Goal: Task Accomplishment & Management: Complete application form

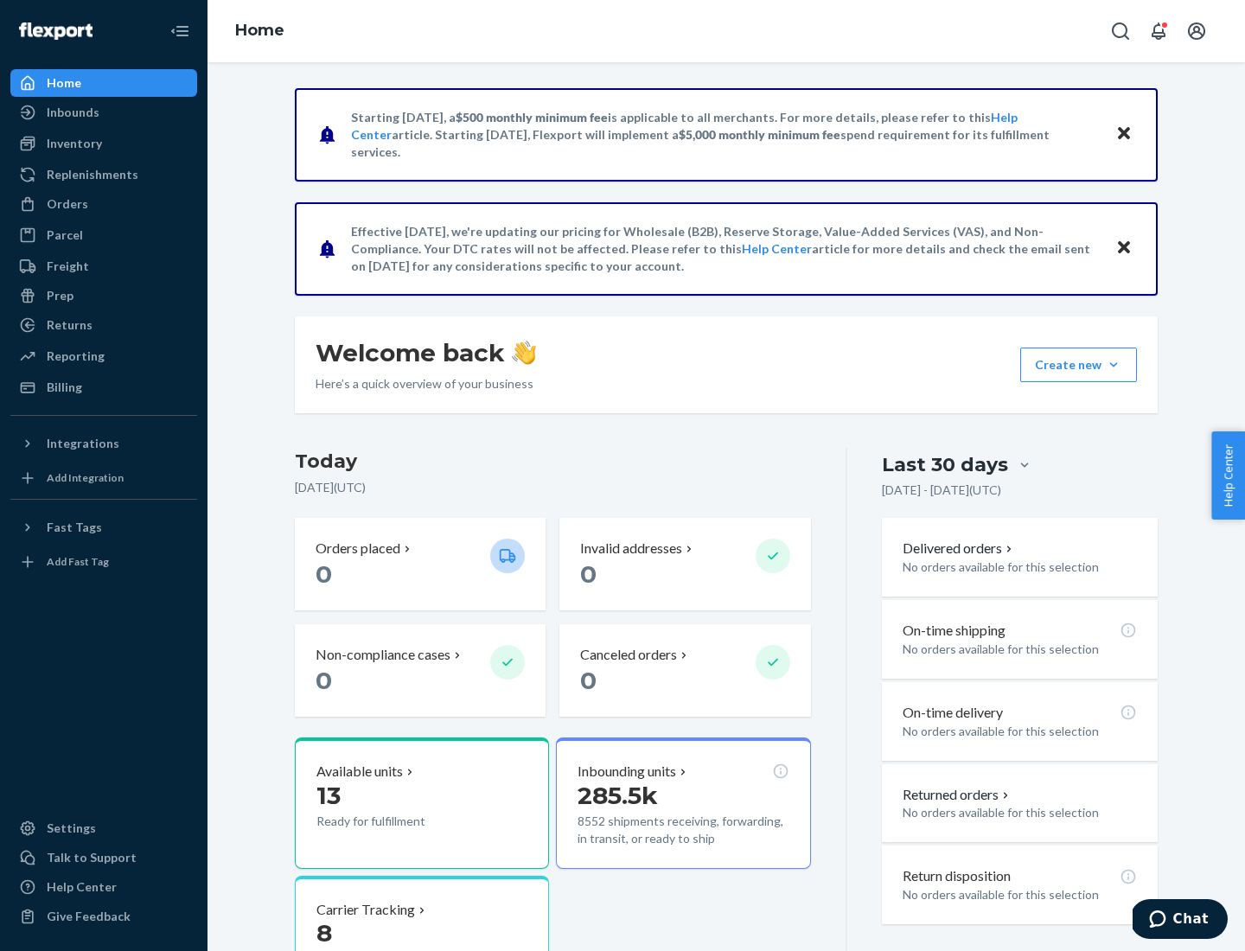
click at [1114, 365] on button "Create new Create new inbound Create new order Create new product" at bounding box center [1079, 365] width 117 height 35
click at [104, 112] on div "Inbounds" at bounding box center [103, 112] width 183 height 24
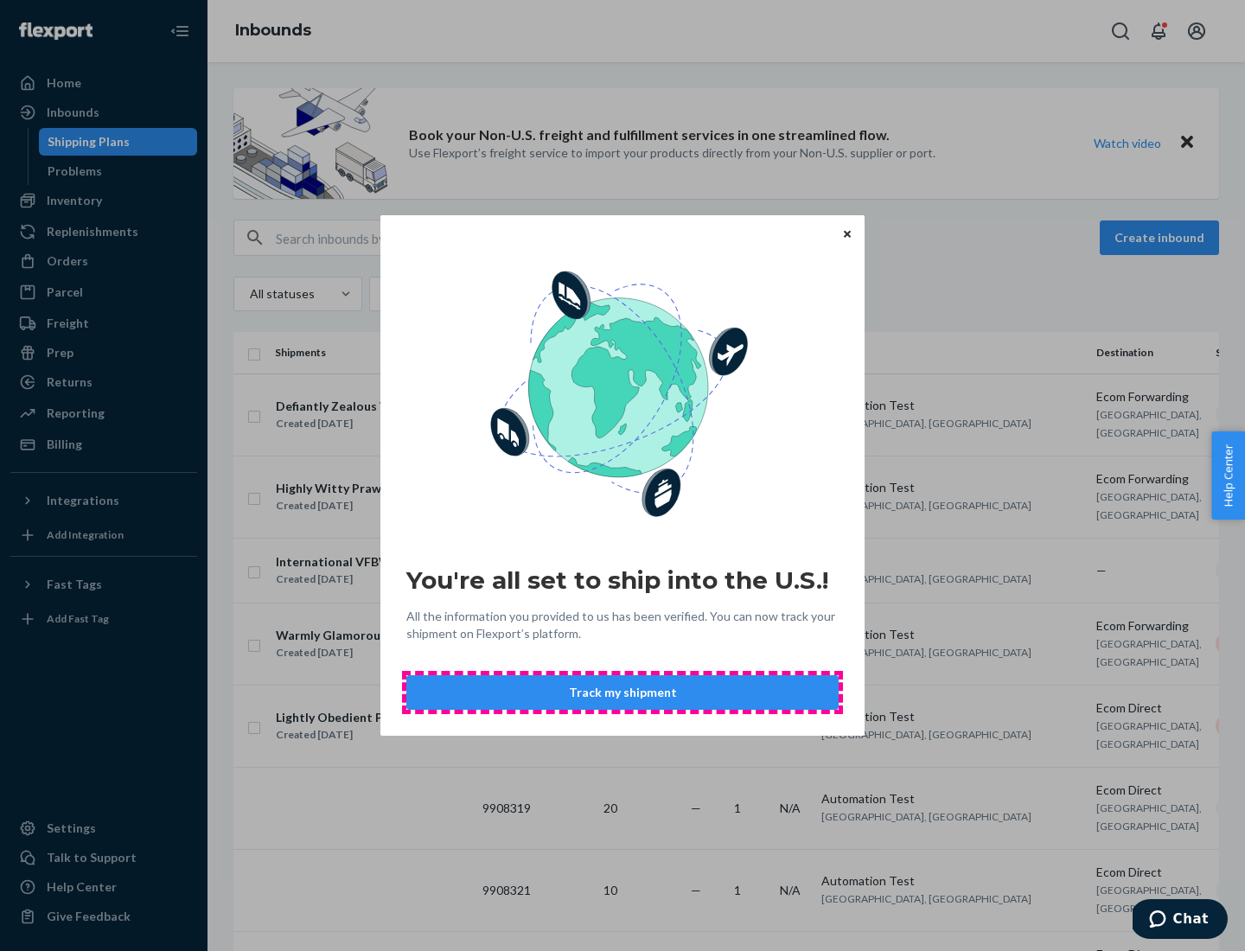
click at [623, 693] on button "Track my shipment" at bounding box center [622, 692] width 432 height 35
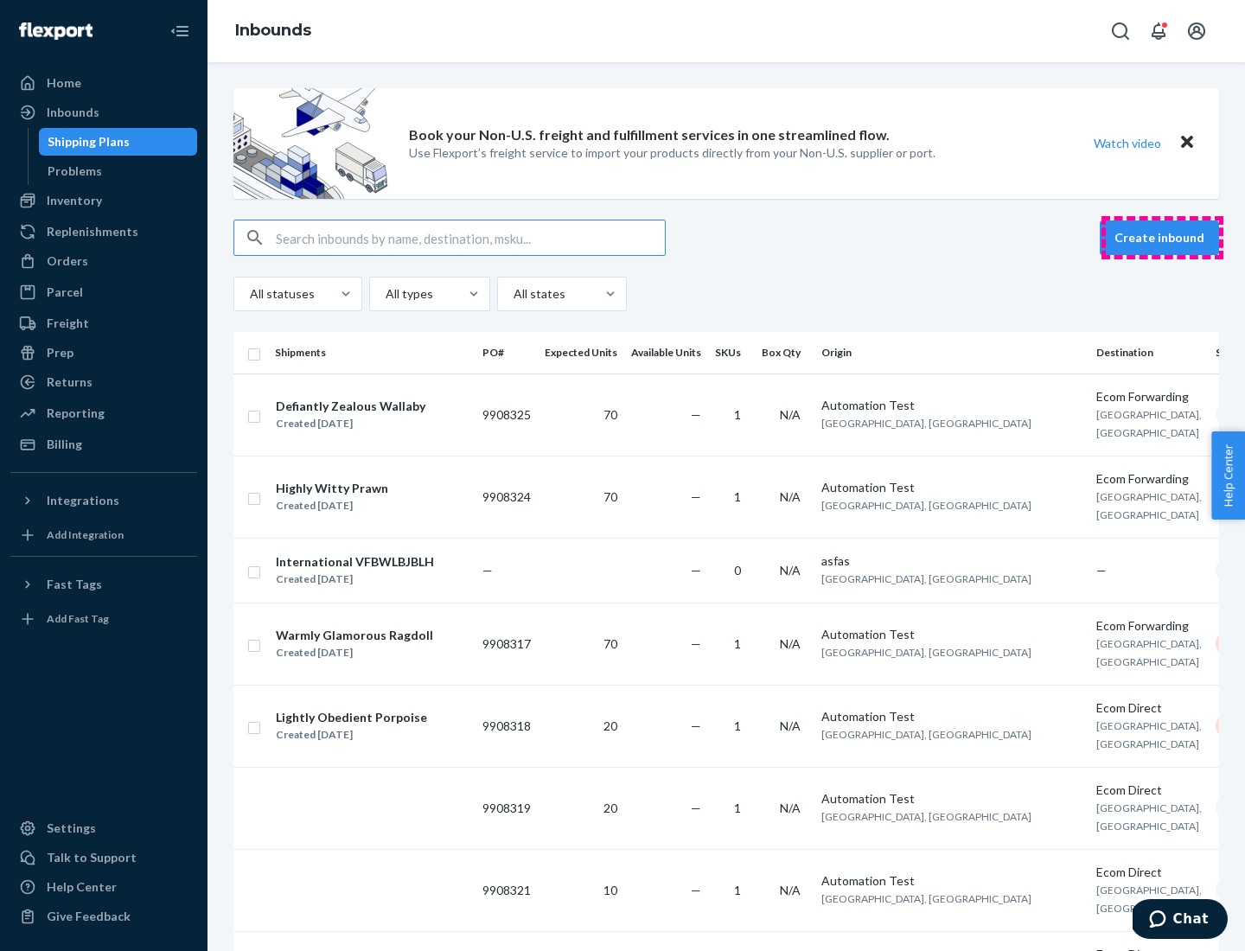
click at [1162, 238] on button "Create inbound" at bounding box center [1159, 238] width 119 height 35
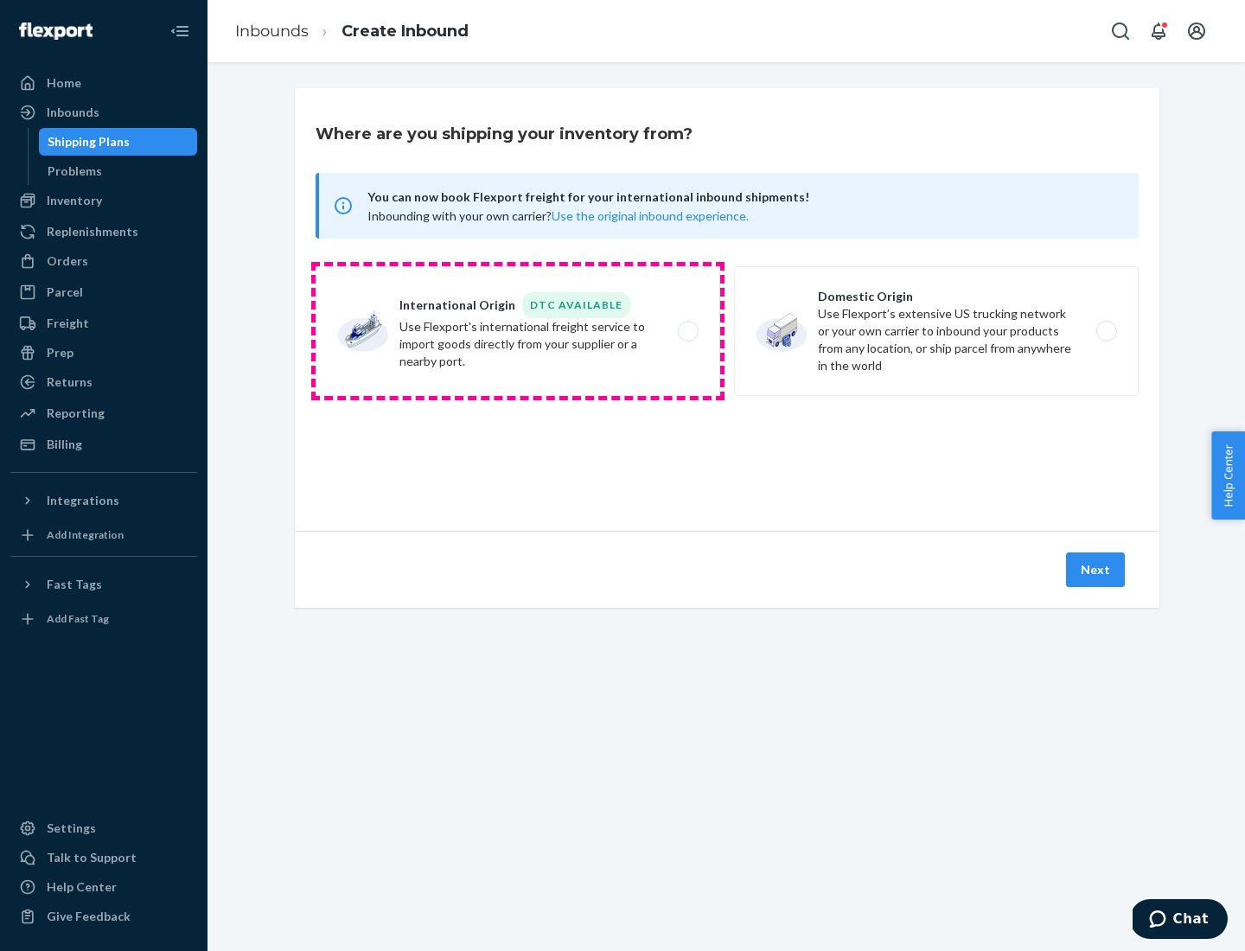
click at [518, 331] on label "International Origin DTC Available Use Flexport's international freight service…" at bounding box center [518, 331] width 405 height 130
click at [688, 331] on input "International Origin DTC Available Use Flexport's international freight service…" at bounding box center [693, 331] width 11 height 11
radio input "true"
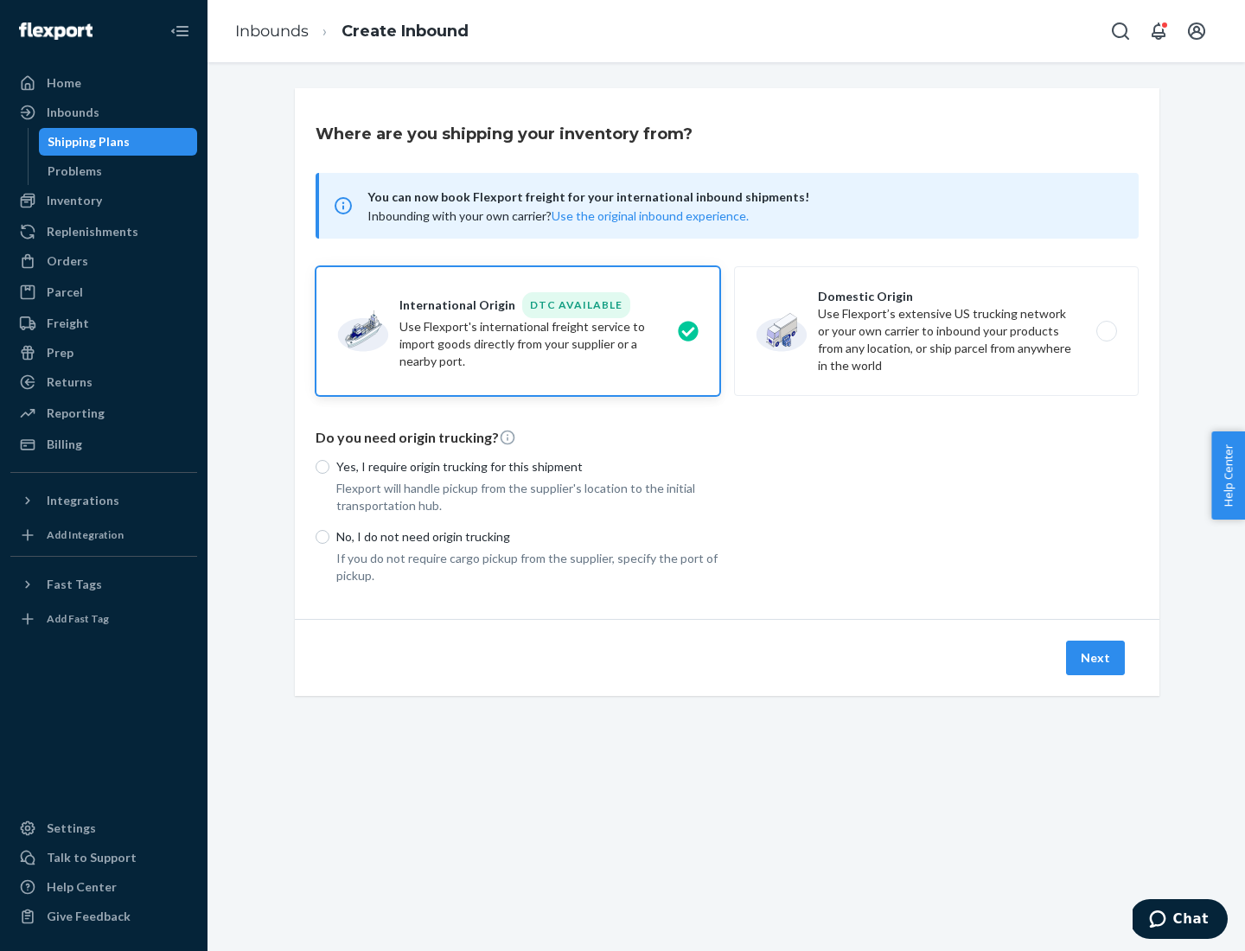
click at [528, 536] on p "No, I do not need origin trucking" at bounding box center [528, 536] width 384 height 17
click at [330, 536] on input "No, I do not need origin trucking" at bounding box center [323, 537] width 14 height 14
radio input "true"
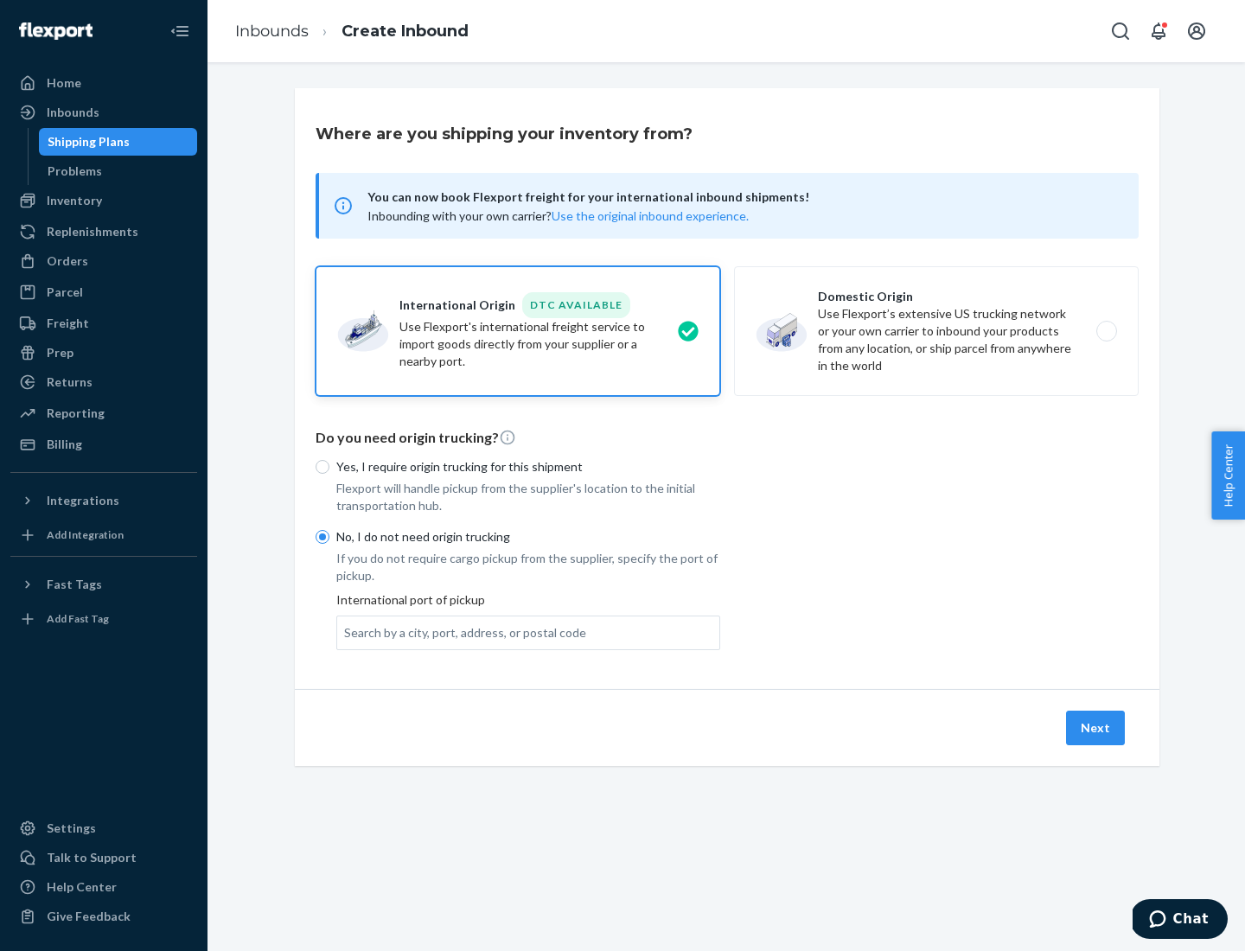
click at [461, 632] on div "Search by a city, port, address, or postal code" at bounding box center [465, 632] width 242 height 17
click at [346, 632] on input "Search by a city, port, address, or postal code" at bounding box center [345, 632] width 2 height 17
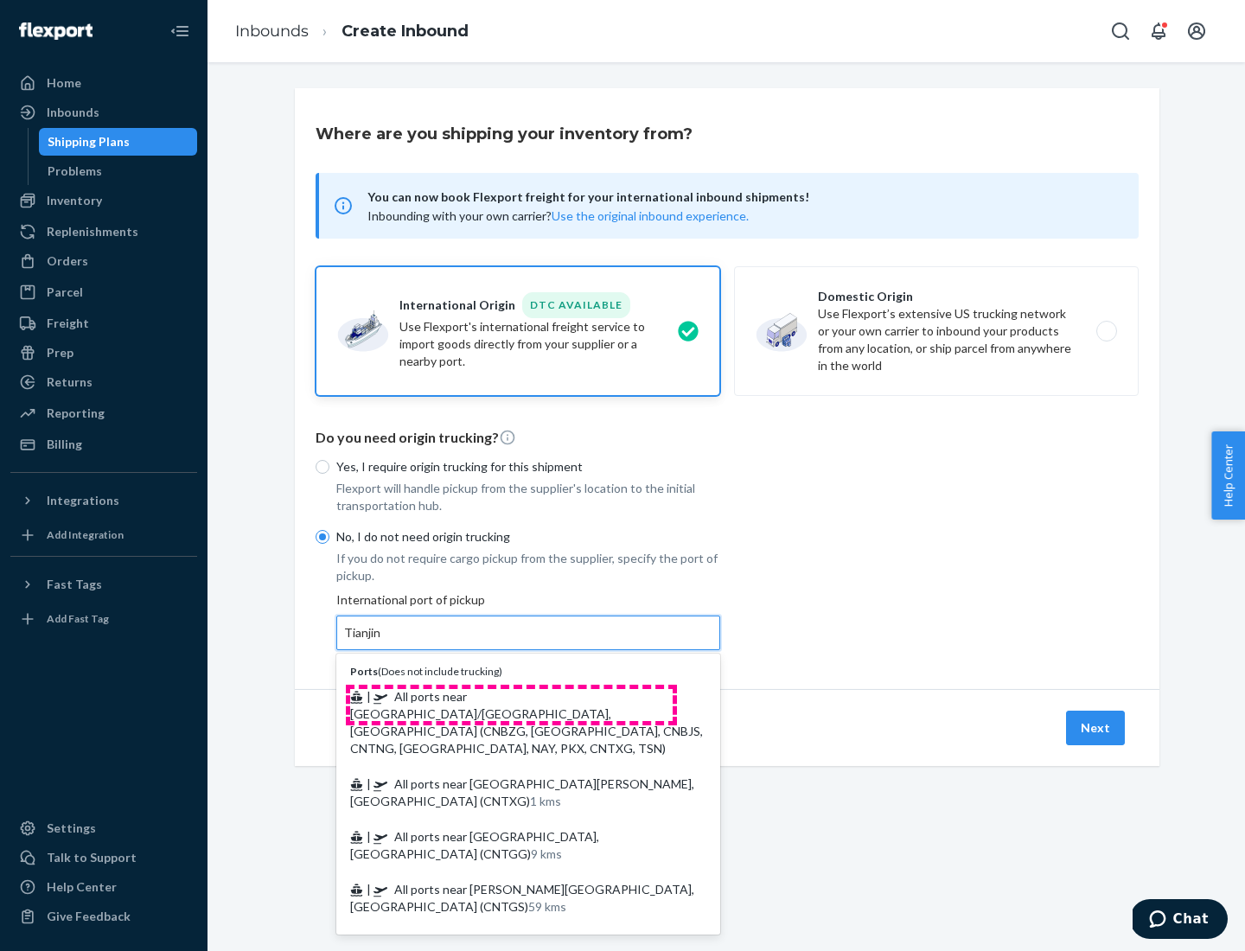
click at [511, 696] on span "| All ports near [GEOGRAPHIC_DATA]/[GEOGRAPHIC_DATA], [GEOGRAPHIC_DATA] (CNBZG,…" at bounding box center [526, 722] width 353 height 67
click at [382, 642] on input "Tianjin" at bounding box center [363, 632] width 38 height 17
type input "All ports near [GEOGRAPHIC_DATA]/[GEOGRAPHIC_DATA], [GEOGRAPHIC_DATA] (CNBZG, […"
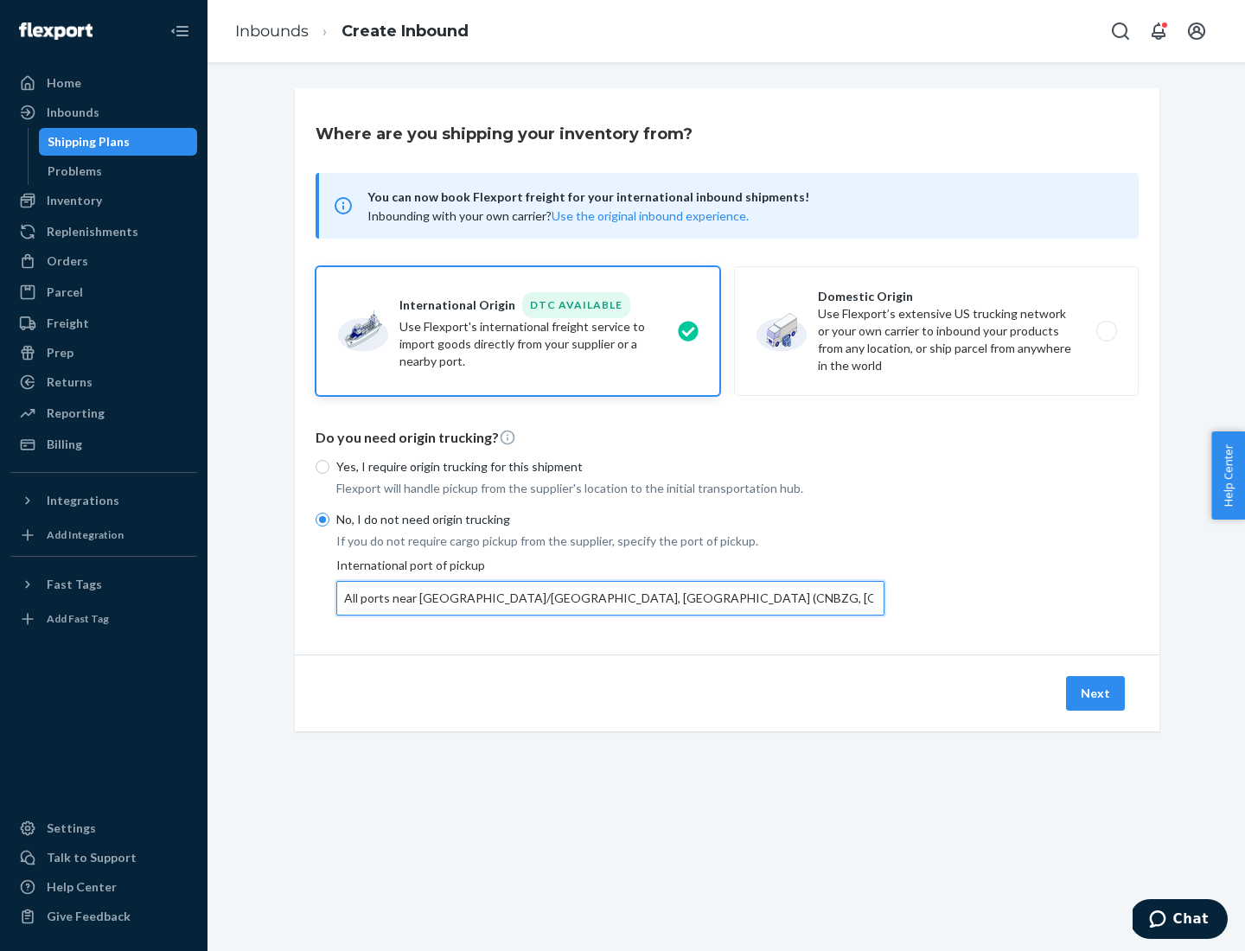
click at [1097, 693] on button "Next" at bounding box center [1095, 693] width 59 height 35
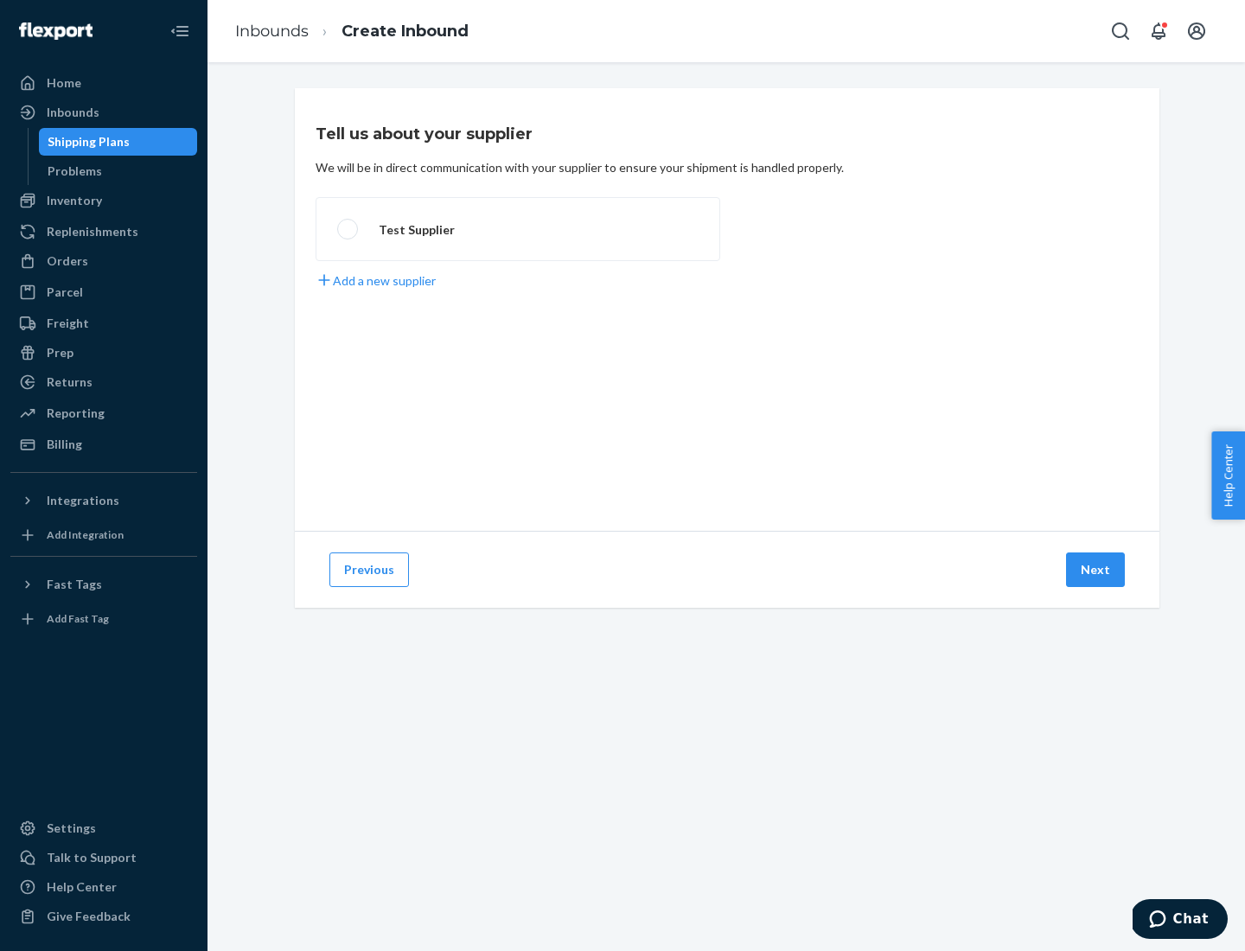
click at [518, 229] on label "Test Supplier" at bounding box center [518, 229] width 405 height 64
click at [349, 229] on input "Test Supplier" at bounding box center [342, 229] width 11 height 11
radio input "true"
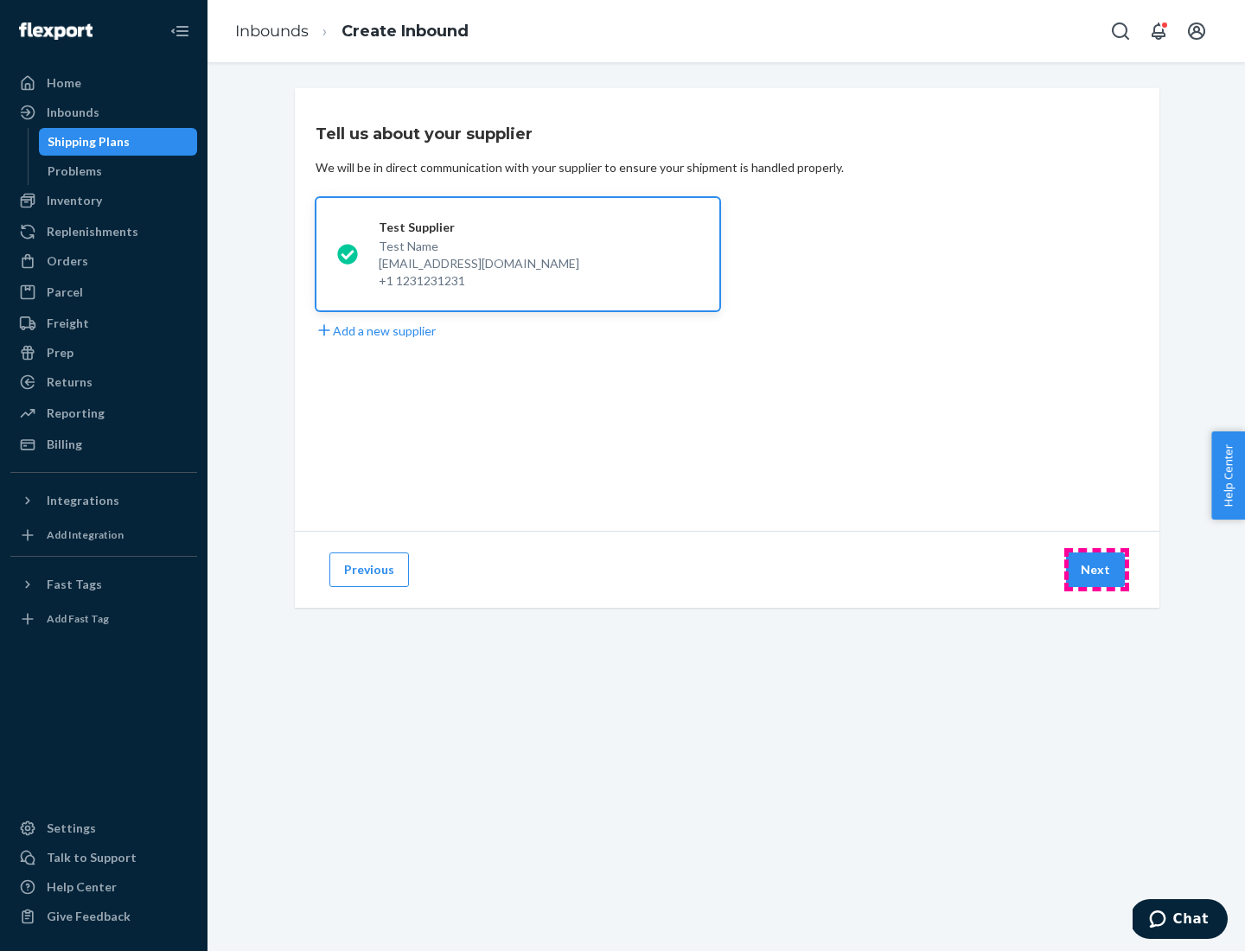
click at [1097, 570] on button "Next" at bounding box center [1095, 570] width 59 height 35
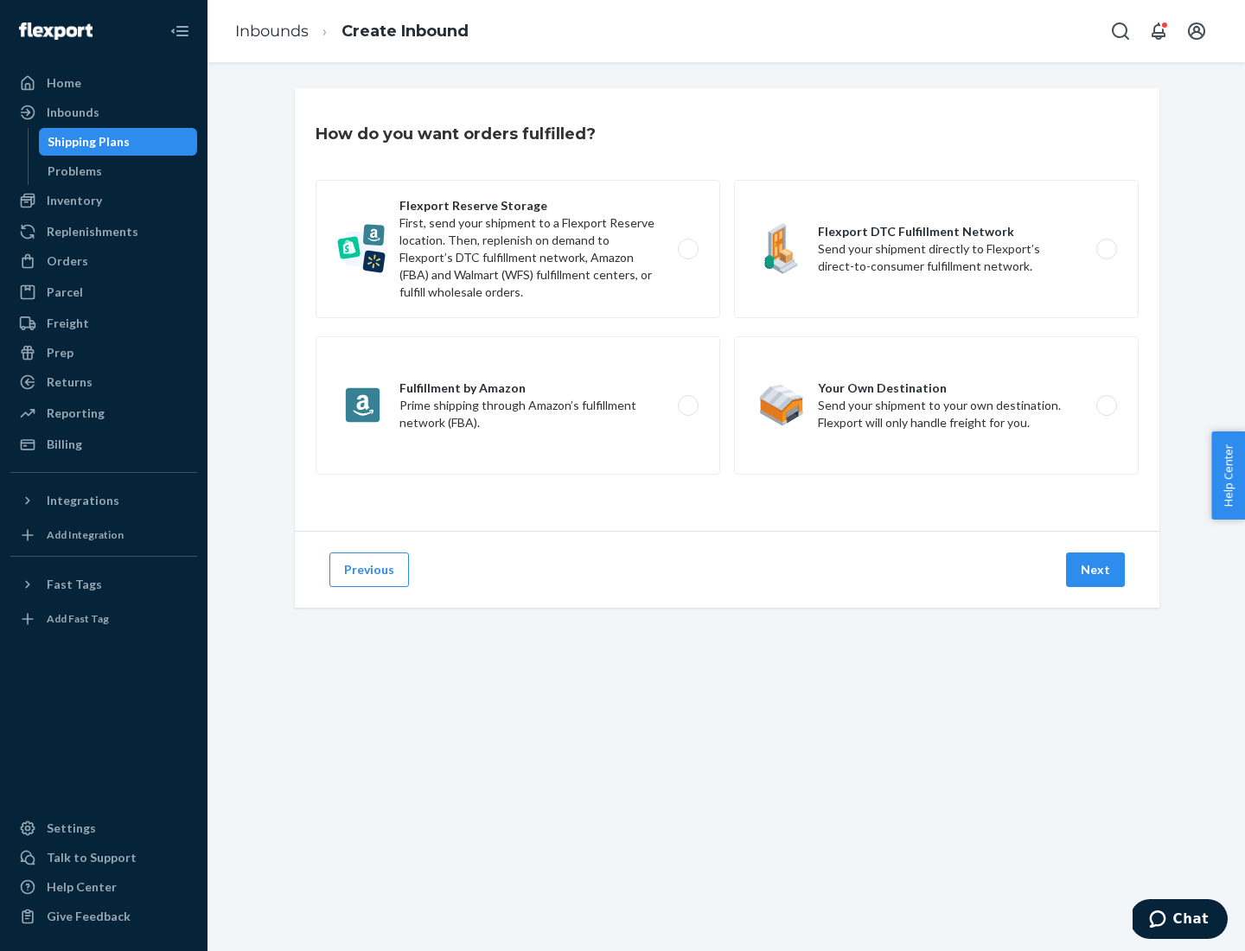
click at [518, 249] on label "Flexport Reserve Storage First, send your shipment to a Flexport Reserve locati…" at bounding box center [518, 249] width 405 height 138
click at [688, 249] on input "Flexport Reserve Storage First, send your shipment to a Flexport Reserve locati…" at bounding box center [693, 249] width 11 height 11
radio input "true"
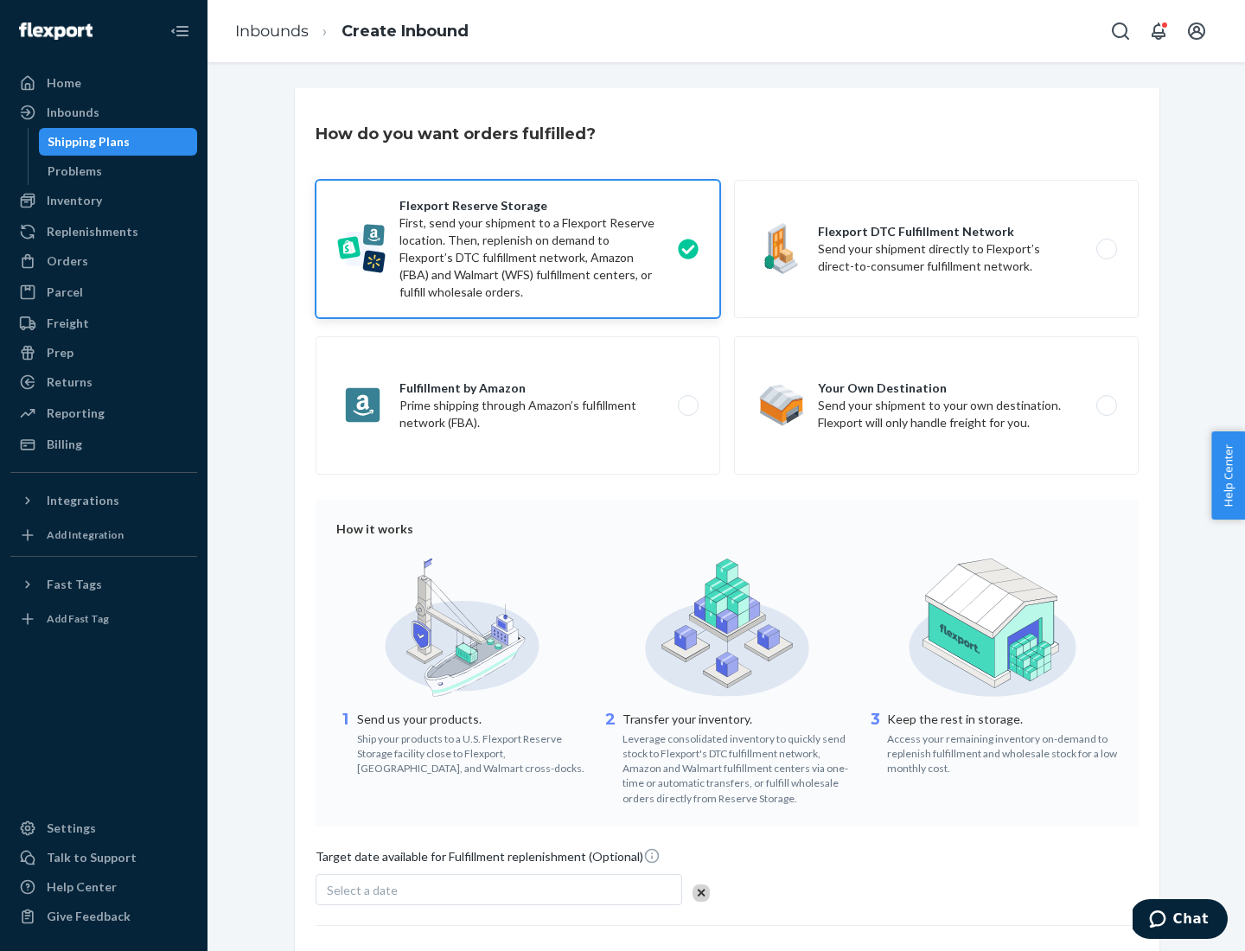
scroll to position [142, 0]
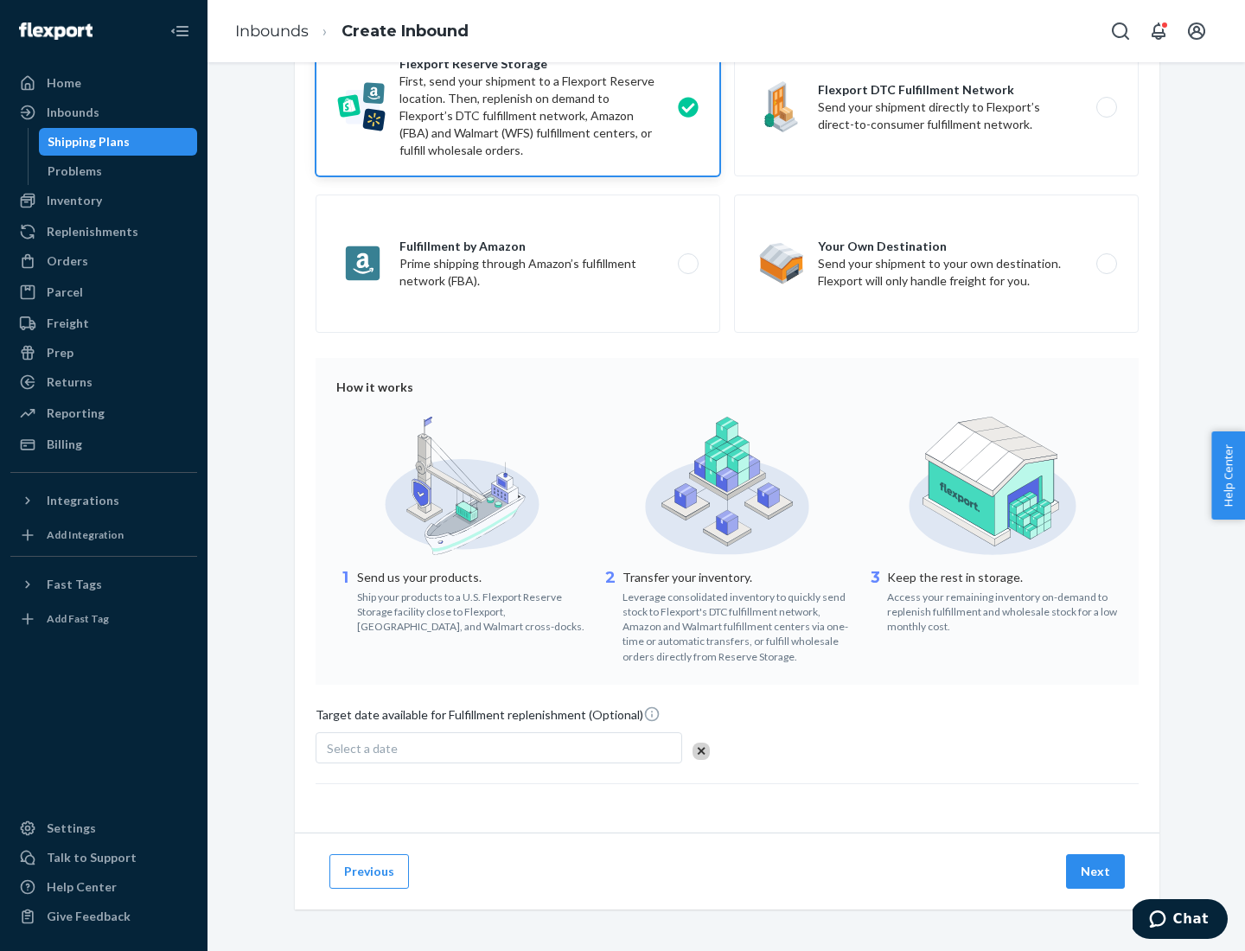
click at [1097, 871] on button "Next" at bounding box center [1095, 871] width 59 height 35
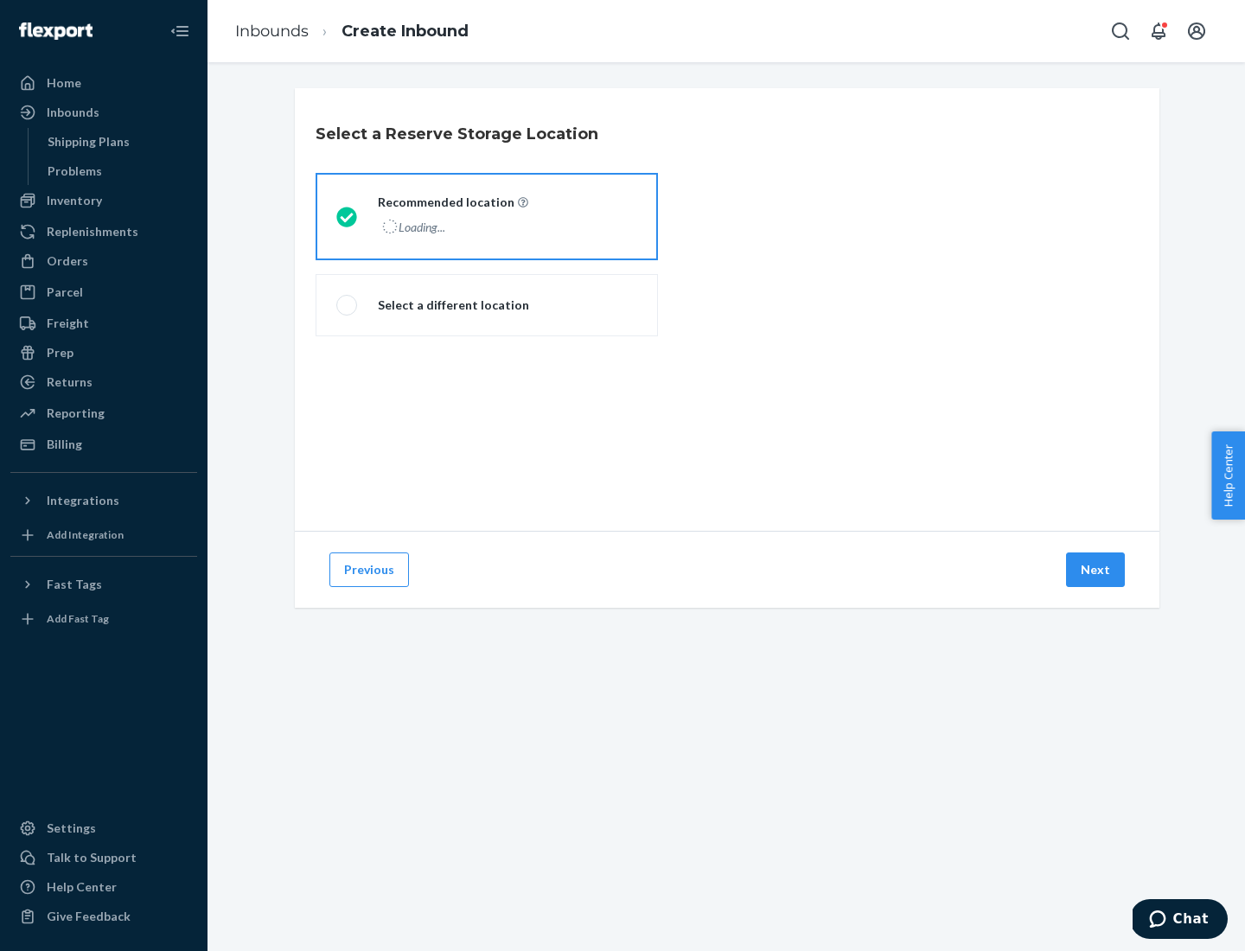
click at [487, 216] on div "Loading..." at bounding box center [451, 226] width 147 height 25
click at [348, 216] on input "Recommended location Loading..." at bounding box center [341, 216] width 11 height 11
click at [1097, 570] on button "Next" at bounding box center [1095, 570] width 59 height 35
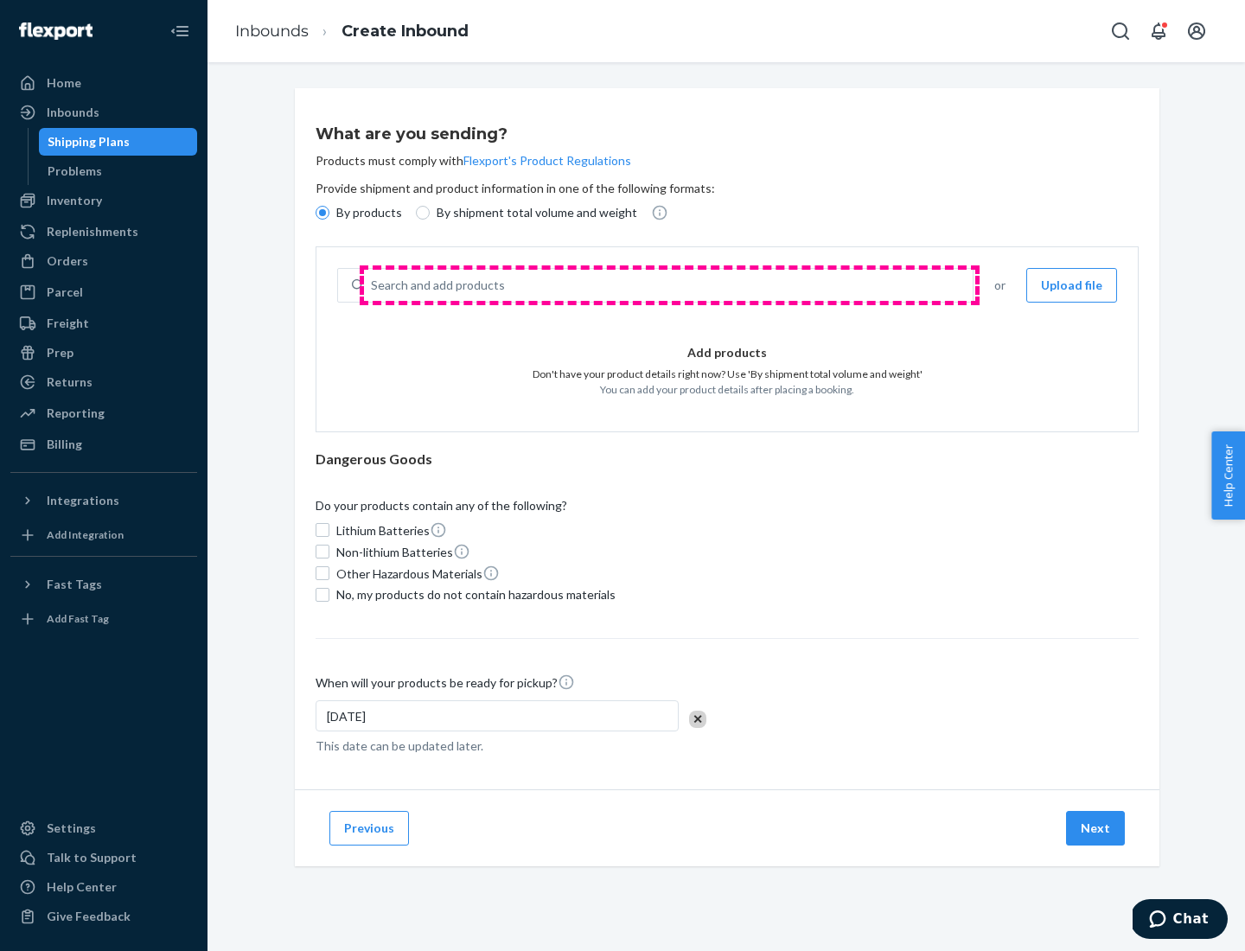
click at [669, 285] on div "Search and add products" at bounding box center [668, 285] width 609 height 31
click at [373, 285] on input "Search and add products" at bounding box center [372, 285] width 2 height 17
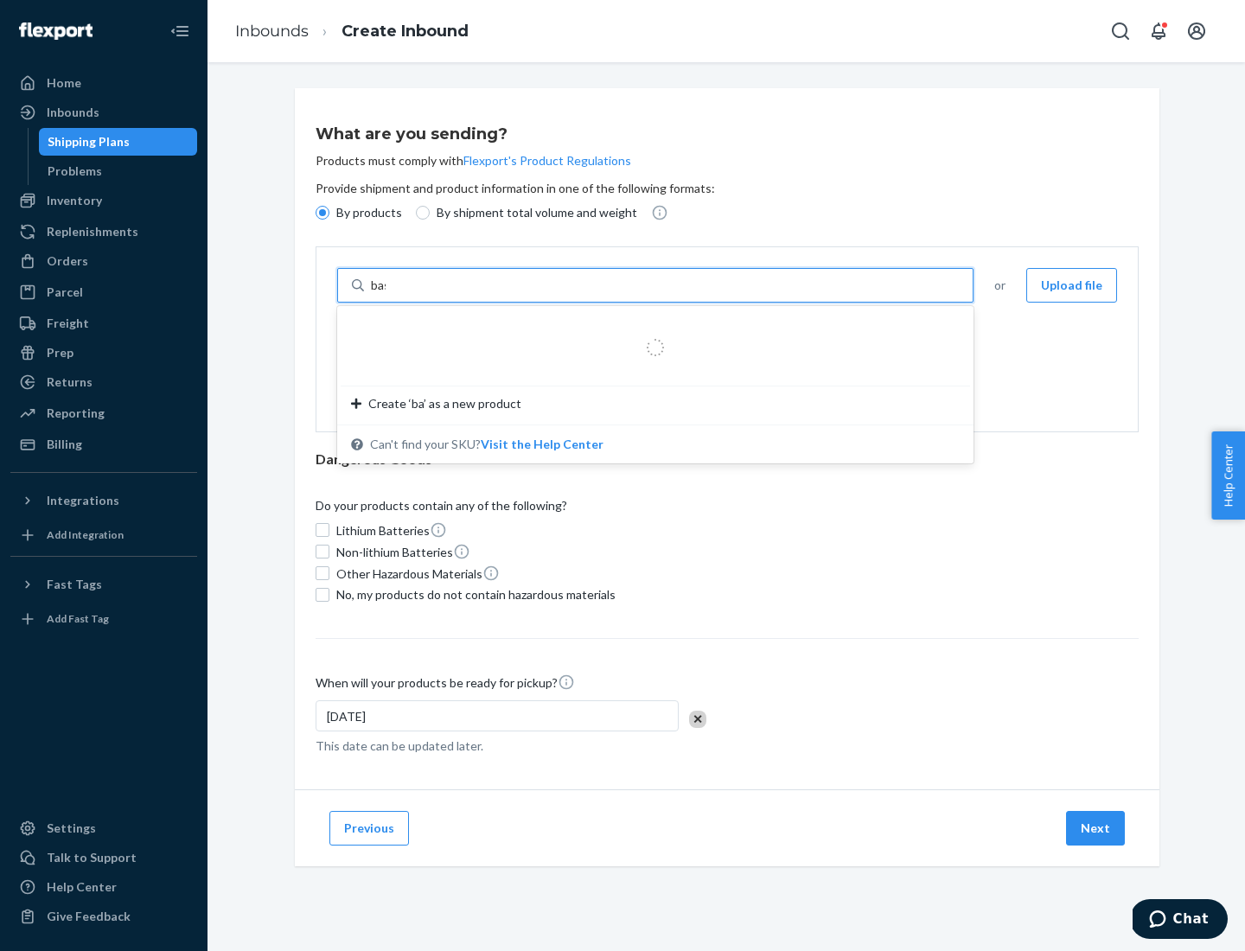
type input "basic"
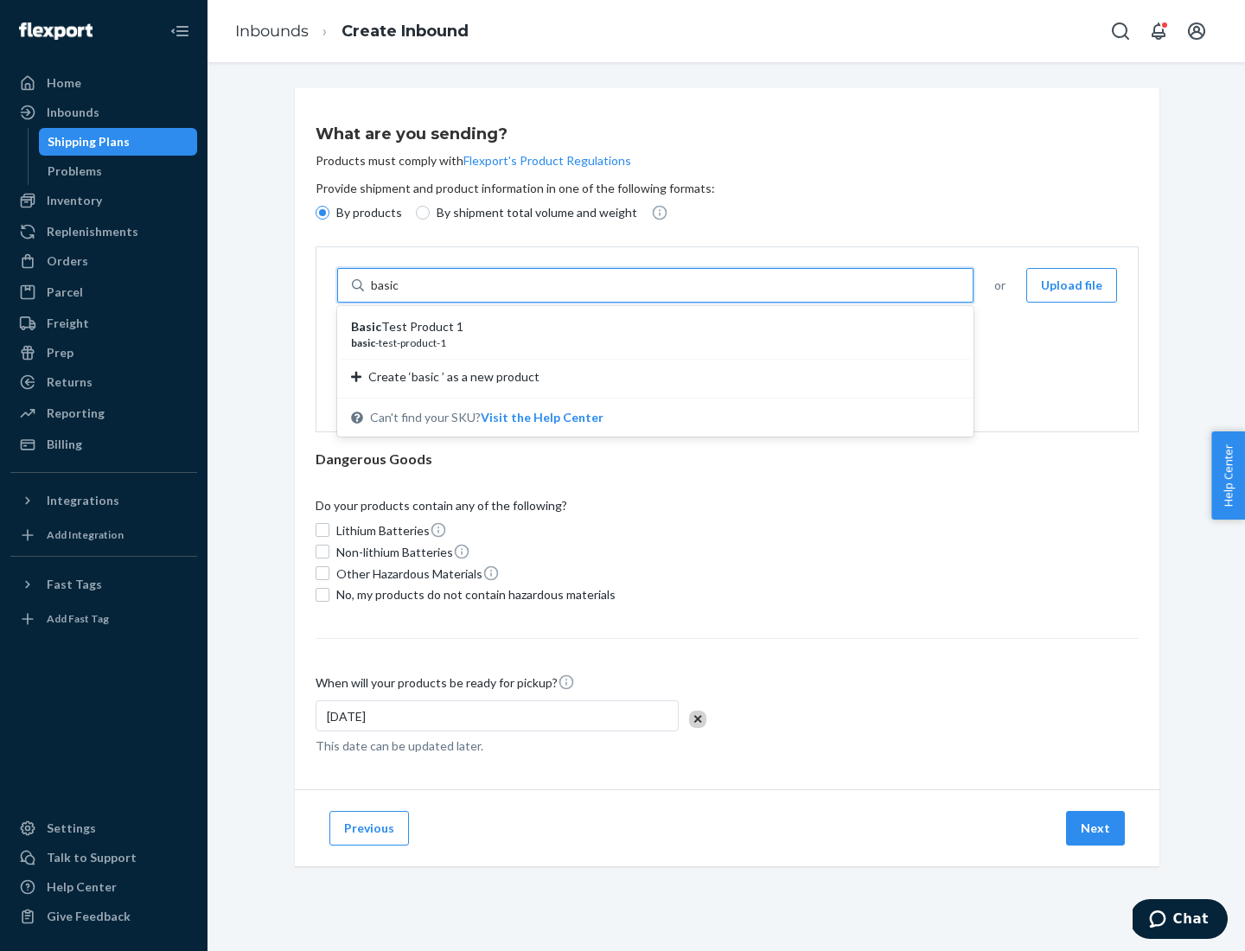
click at [650, 327] on div "Basic Test Product 1" at bounding box center [648, 326] width 595 height 17
click at [402, 294] on input "basic" at bounding box center [386, 285] width 31 height 17
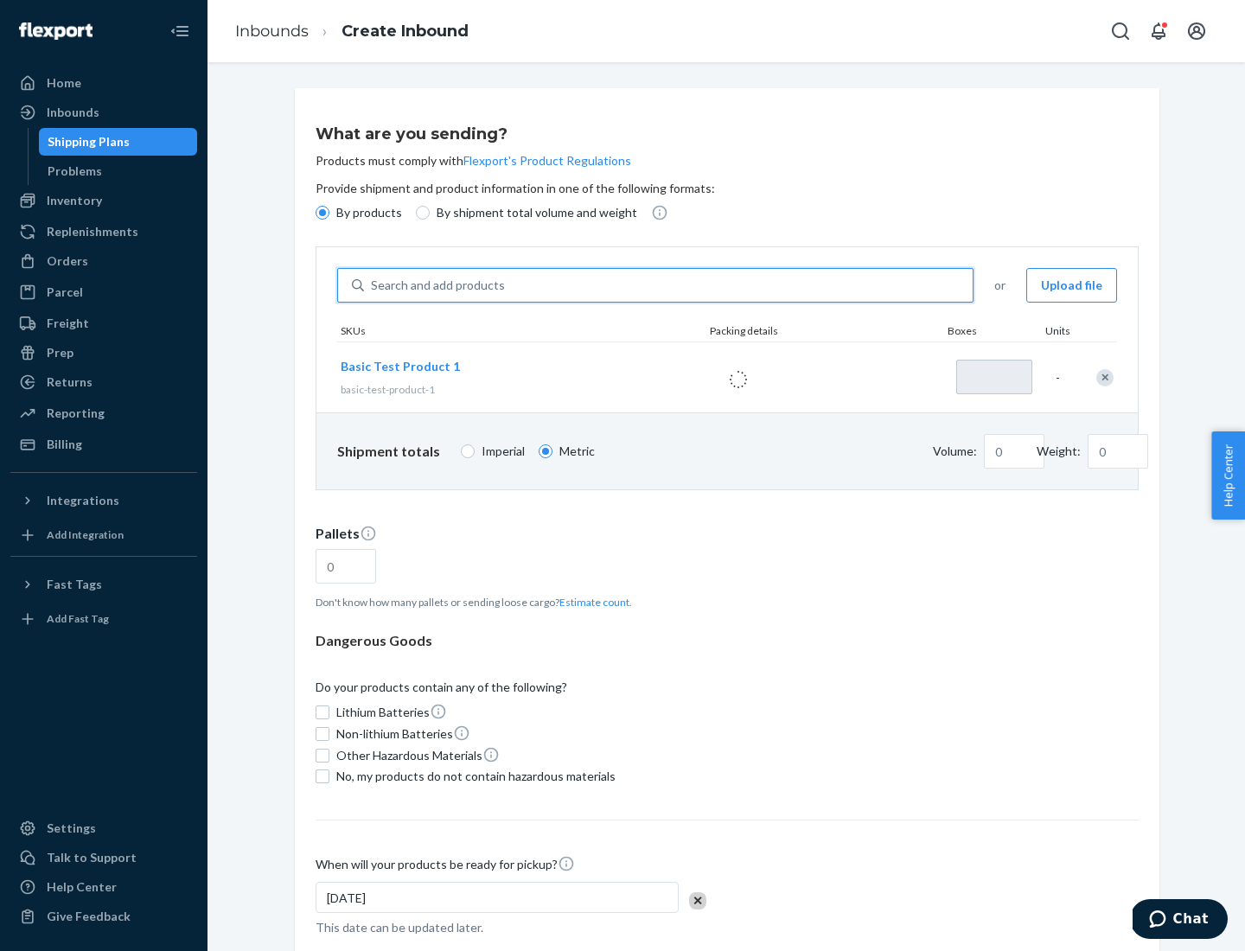
type input "1"
type input "1.09"
type input "3.27"
type input "3"
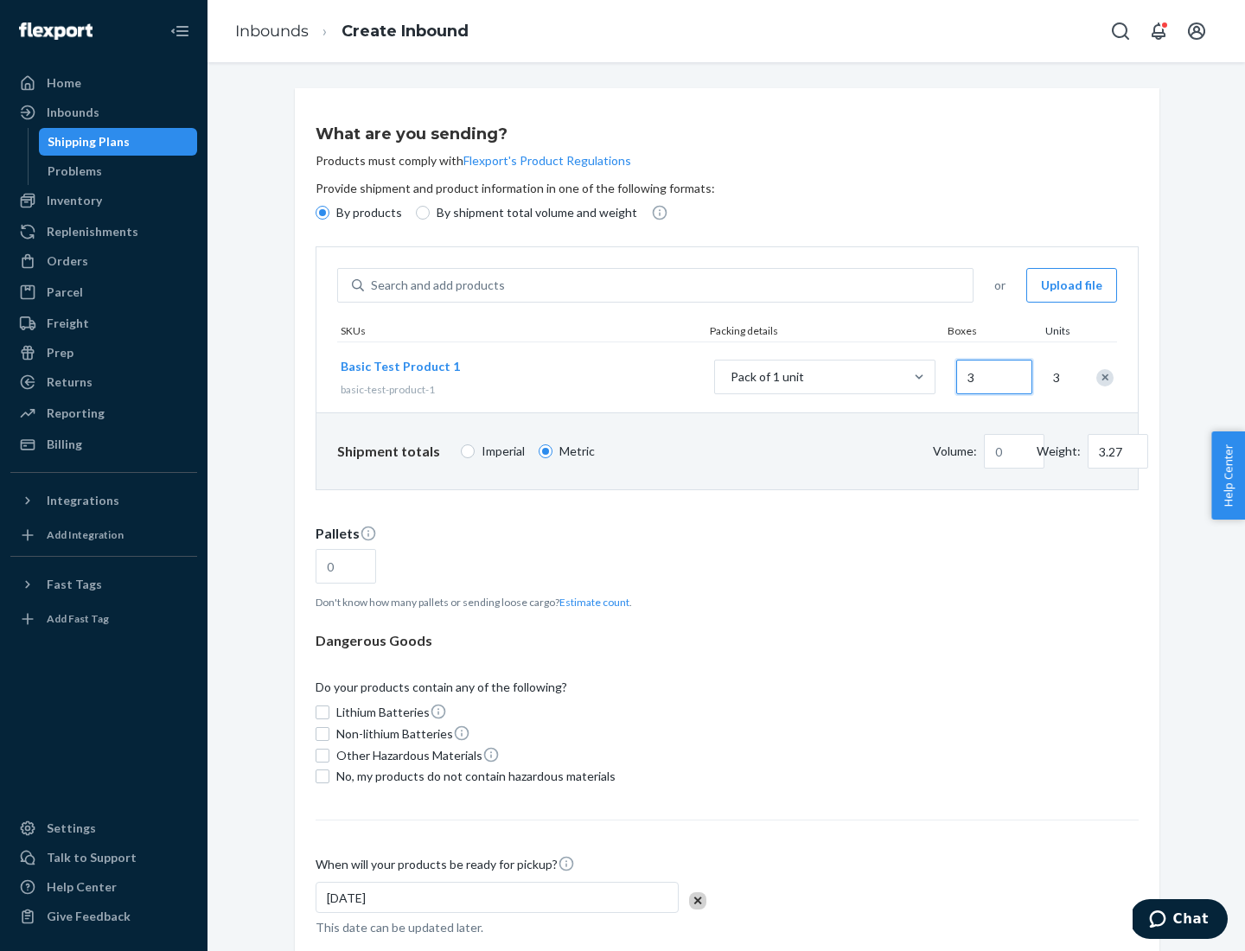
type input "0.01"
type input "32.66"
type input "300"
type input "0.07"
type input "326.59"
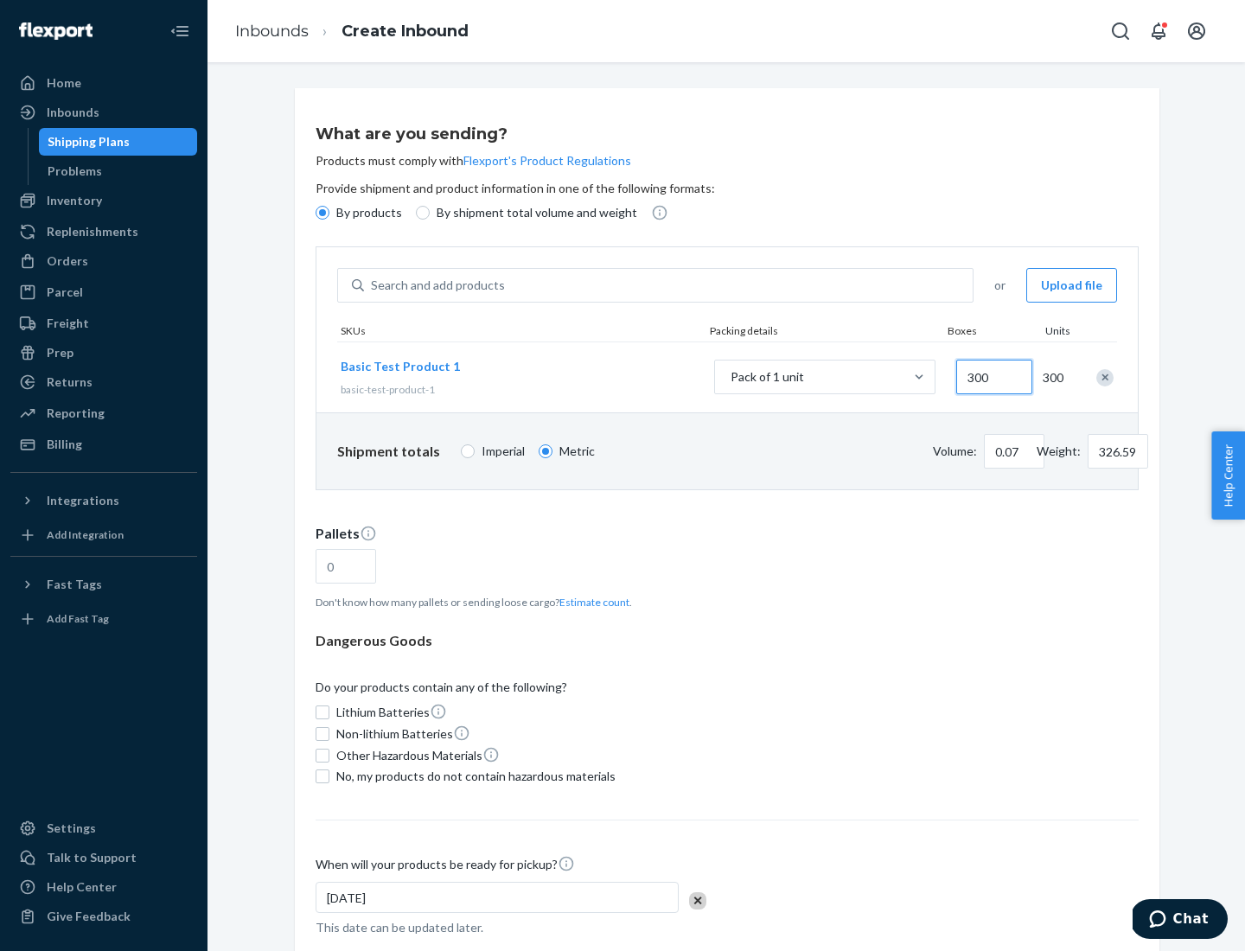
type input "0.68"
type input "3265.86"
type input "3000"
type input "1.09"
type input "1"
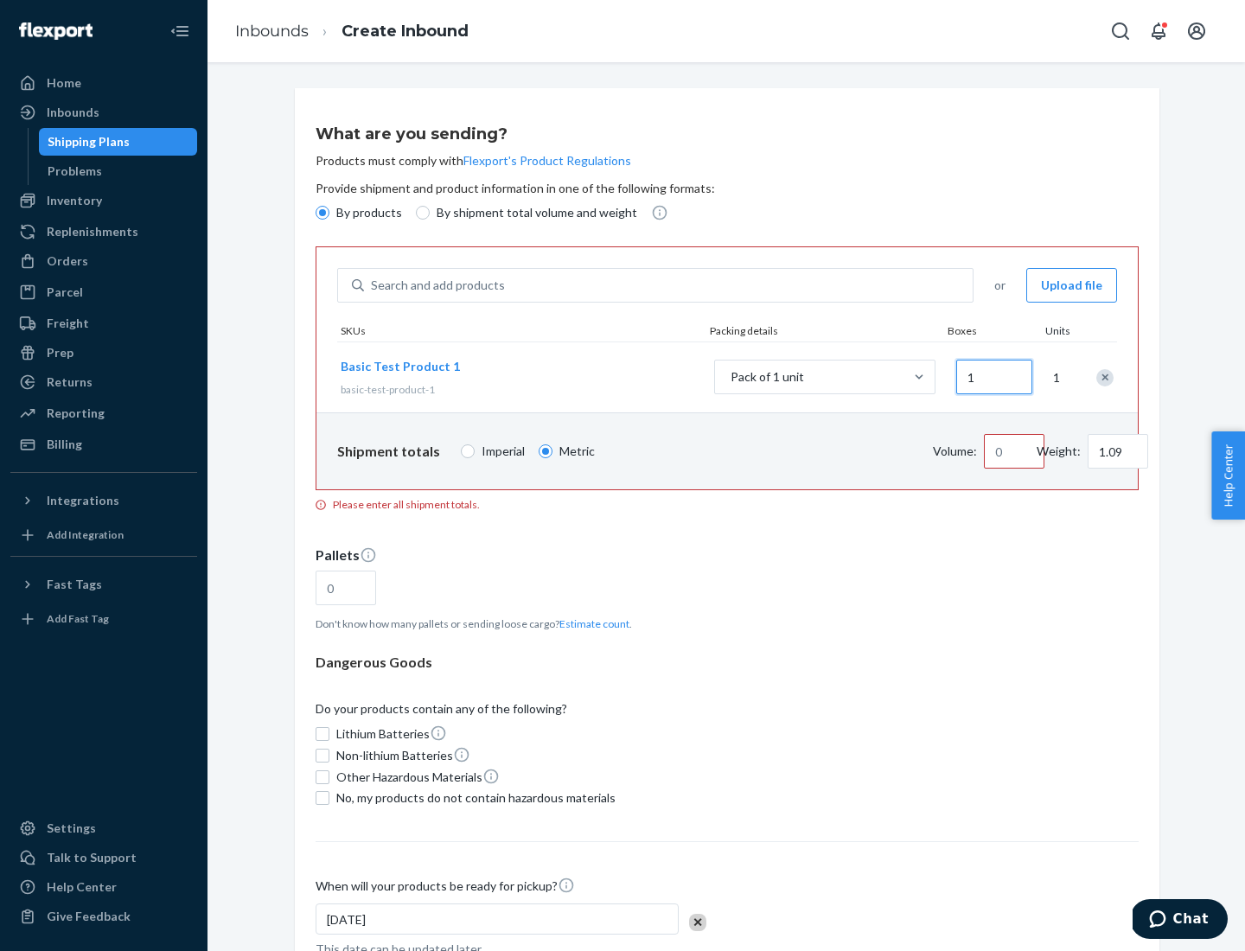
type input "10.89"
type input "10"
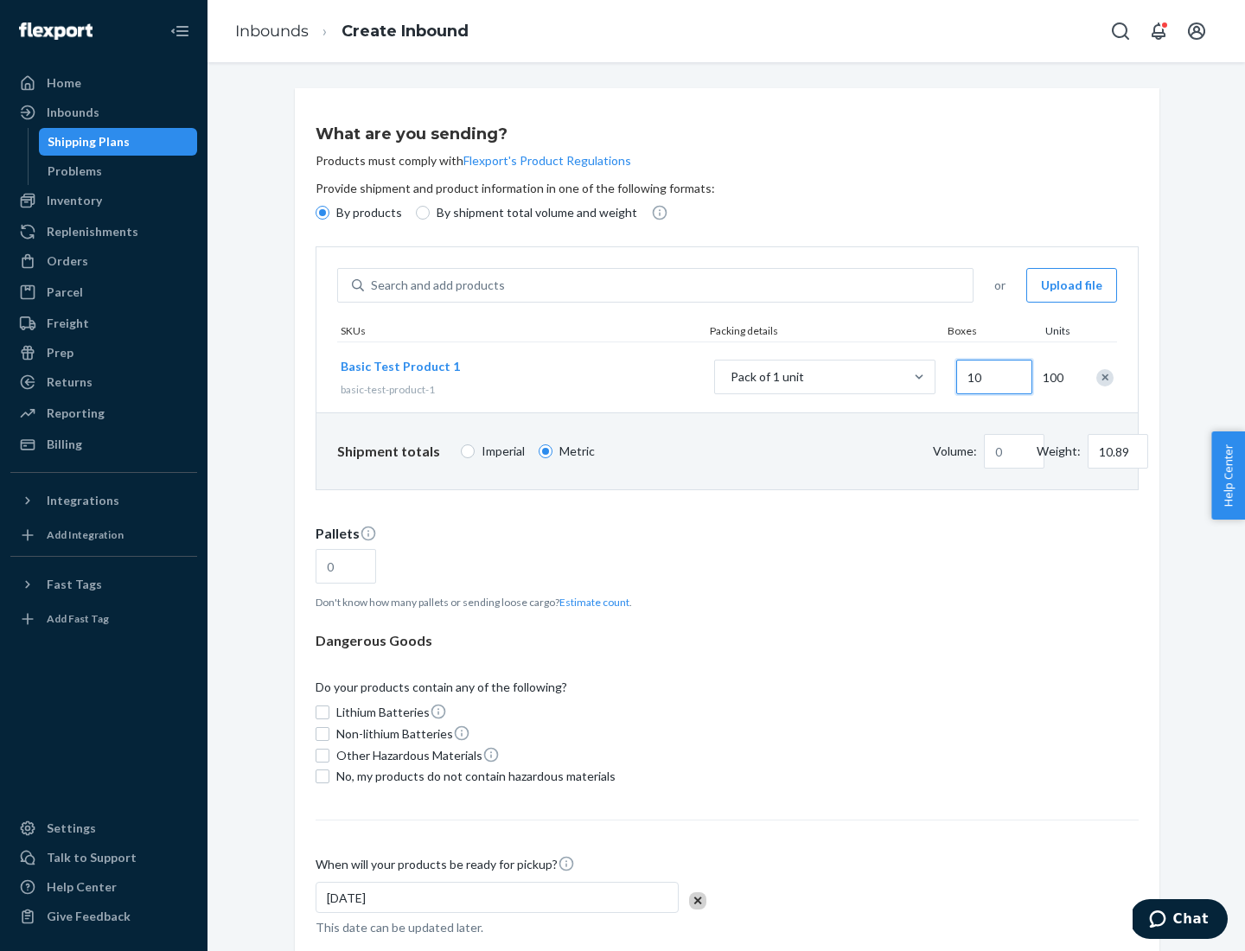
type input "0.02"
type input "108.86"
type input "100"
type input "0.23"
type input "1088.62"
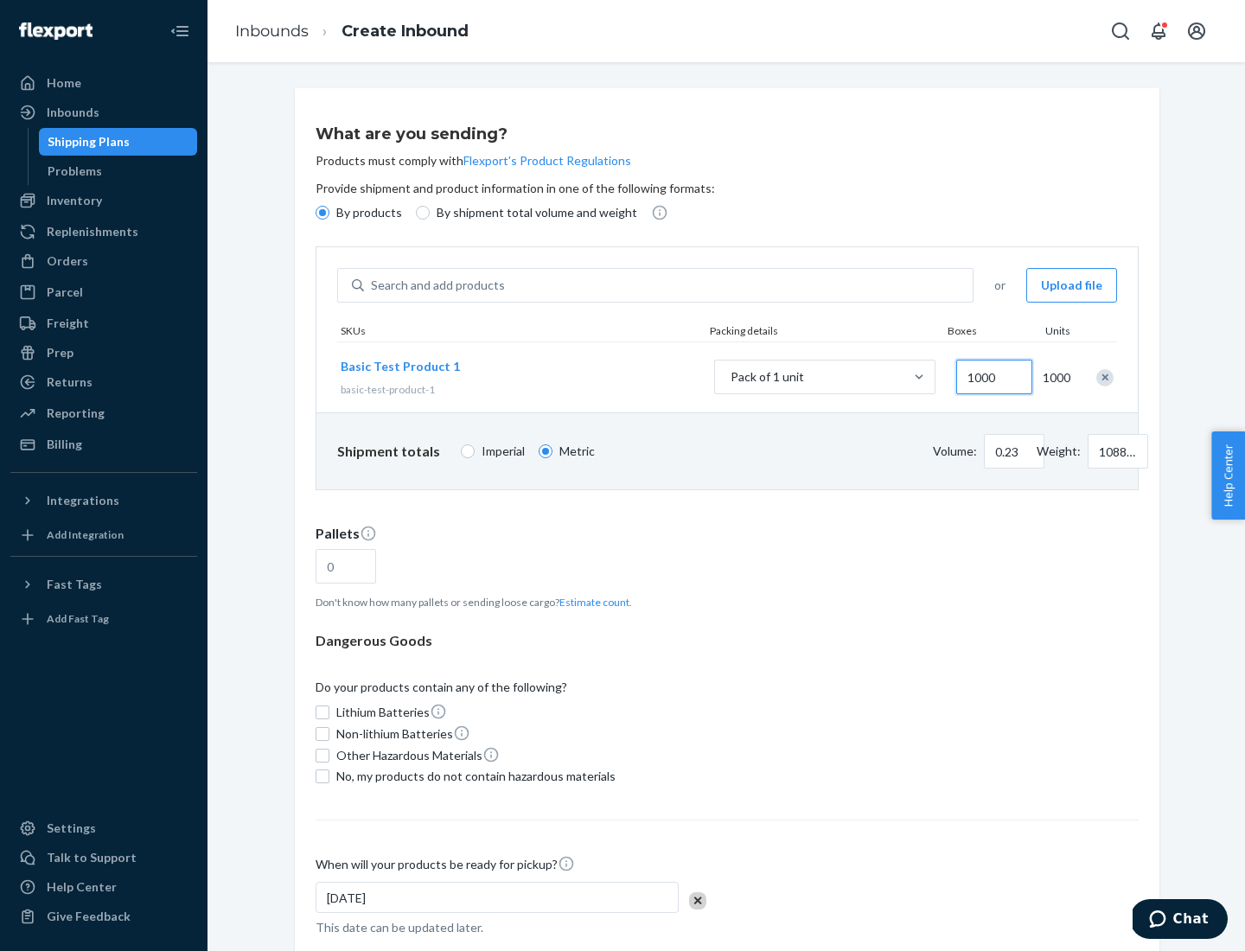
scroll to position [60, 0]
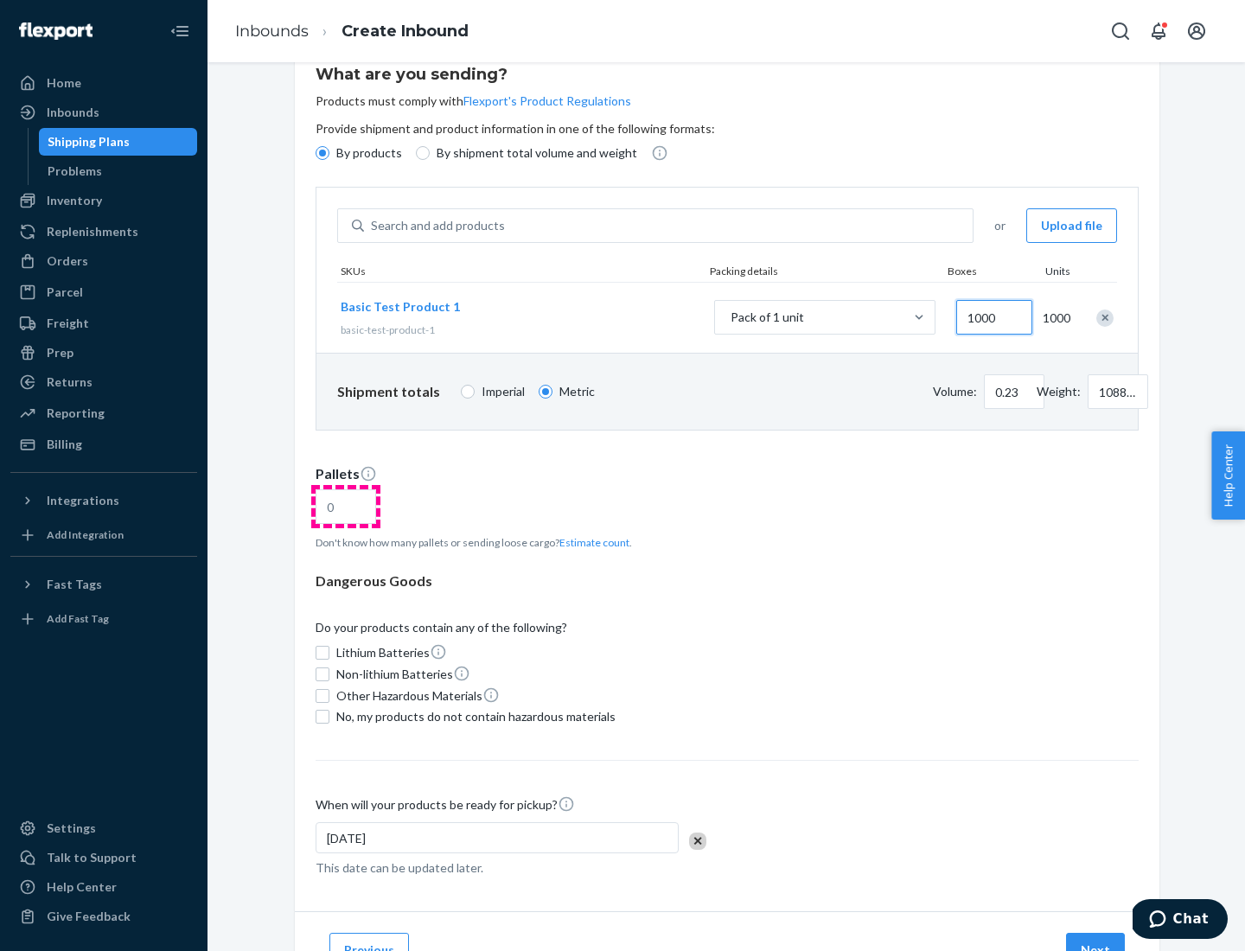
type input "1000"
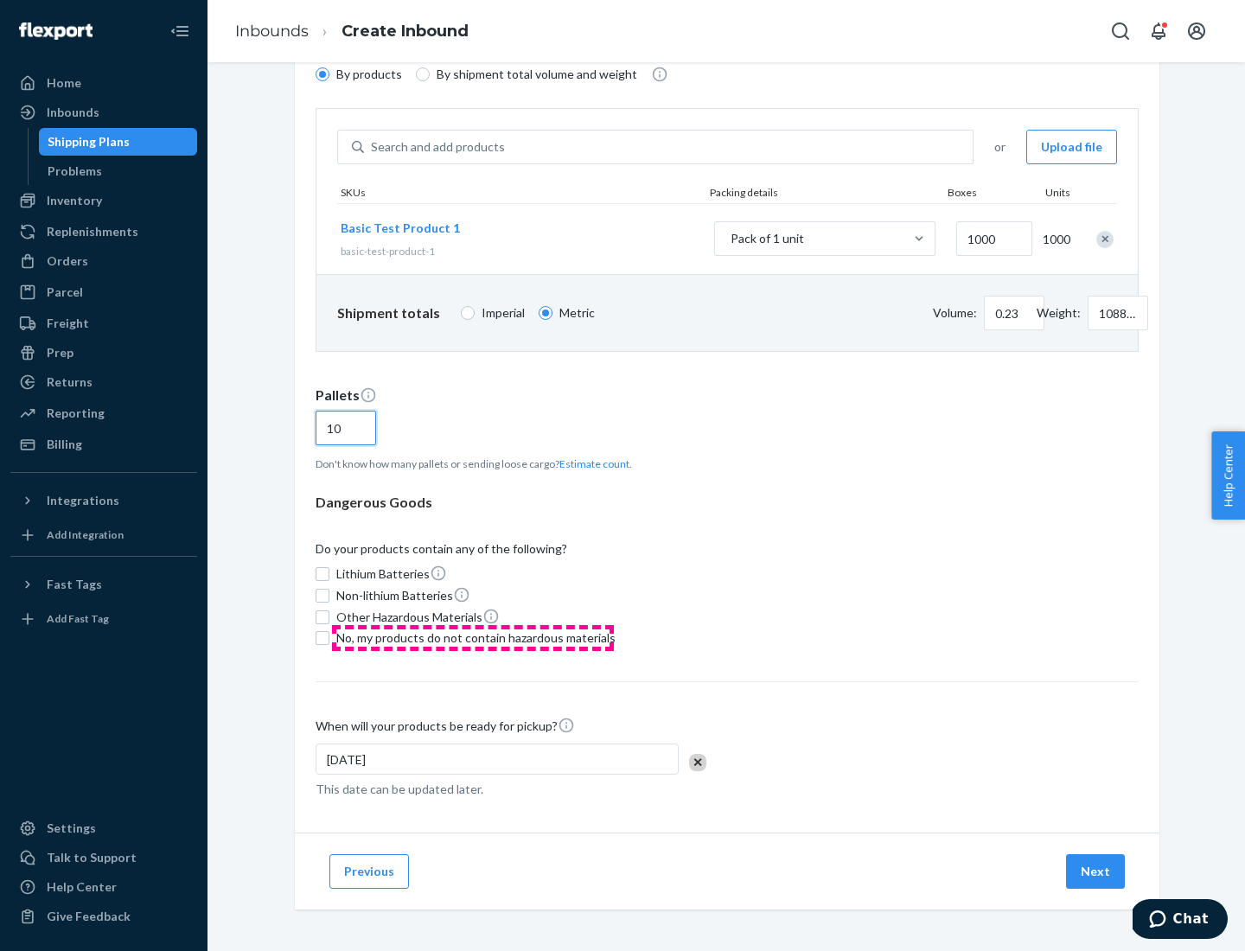
type input "10"
click at [473, 638] on span "No, my products do not contain hazardous materials" at bounding box center [475, 638] width 279 height 17
click at [330, 638] on input "No, my products do not contain hazardous materials" at bounding box center [323, 638] width 14 height 14
checkbox input "true"
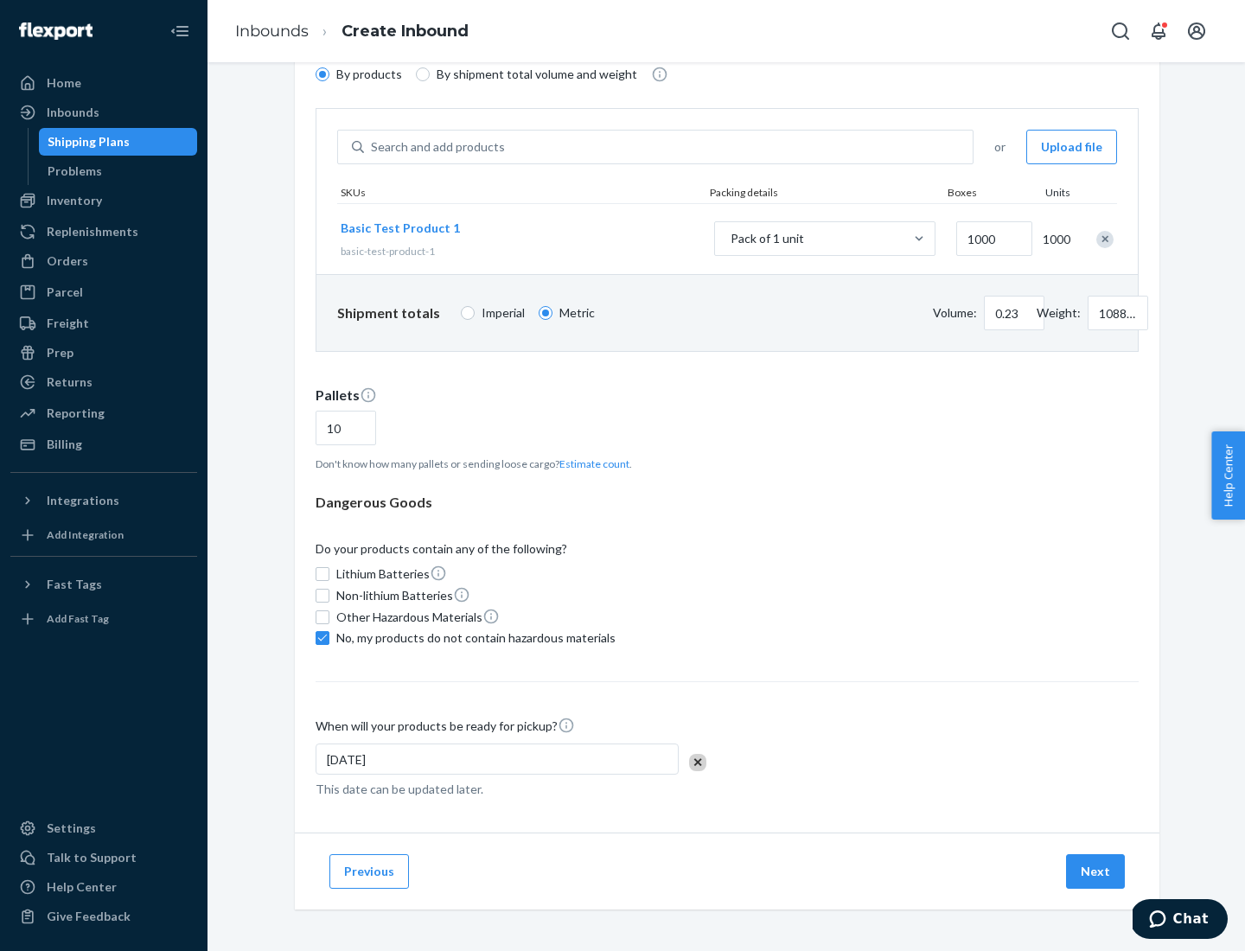
click at [1097, 872] on button "Next" at bounding box center [1095, 871] width 59 height 35
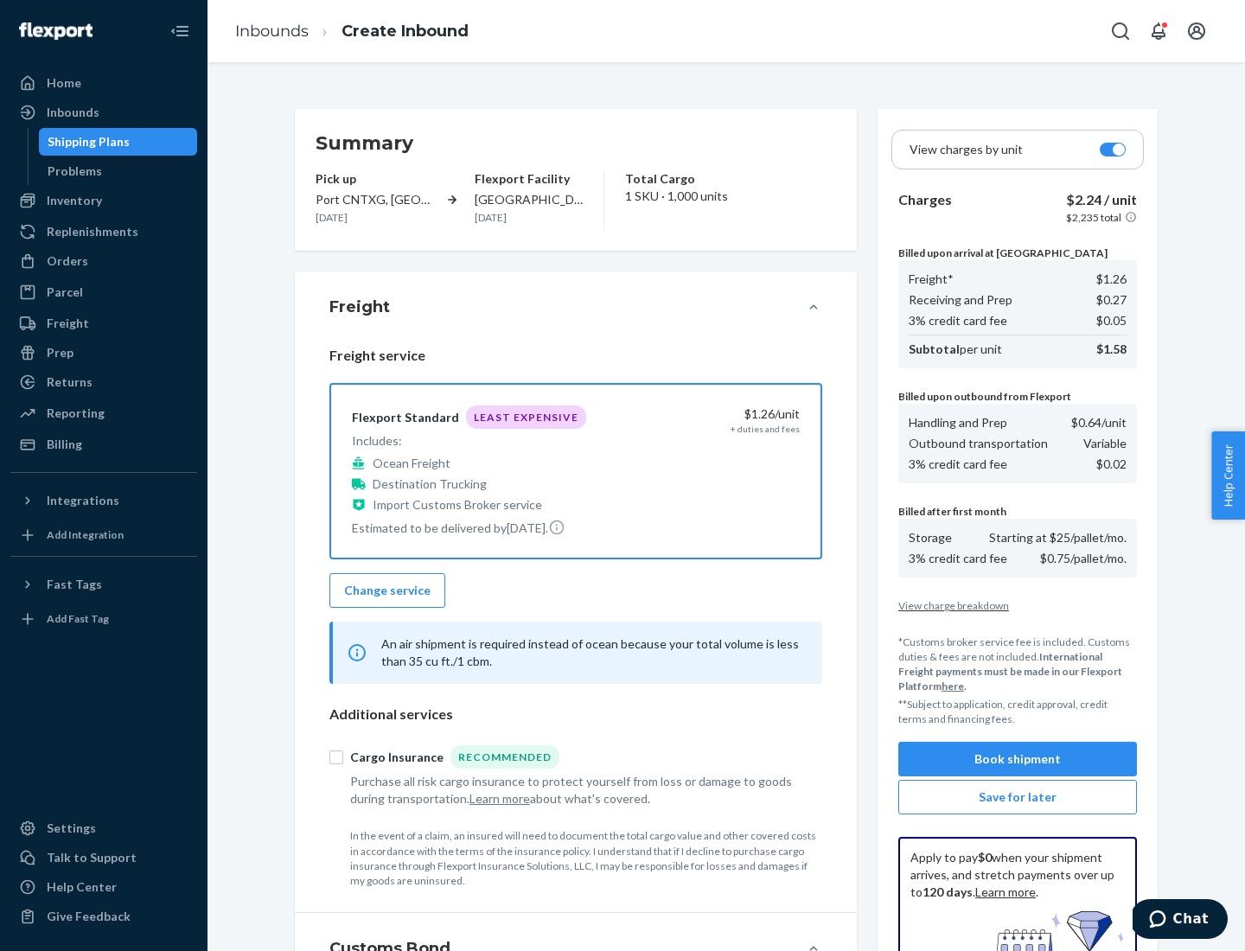
scroll to position [253, 0]
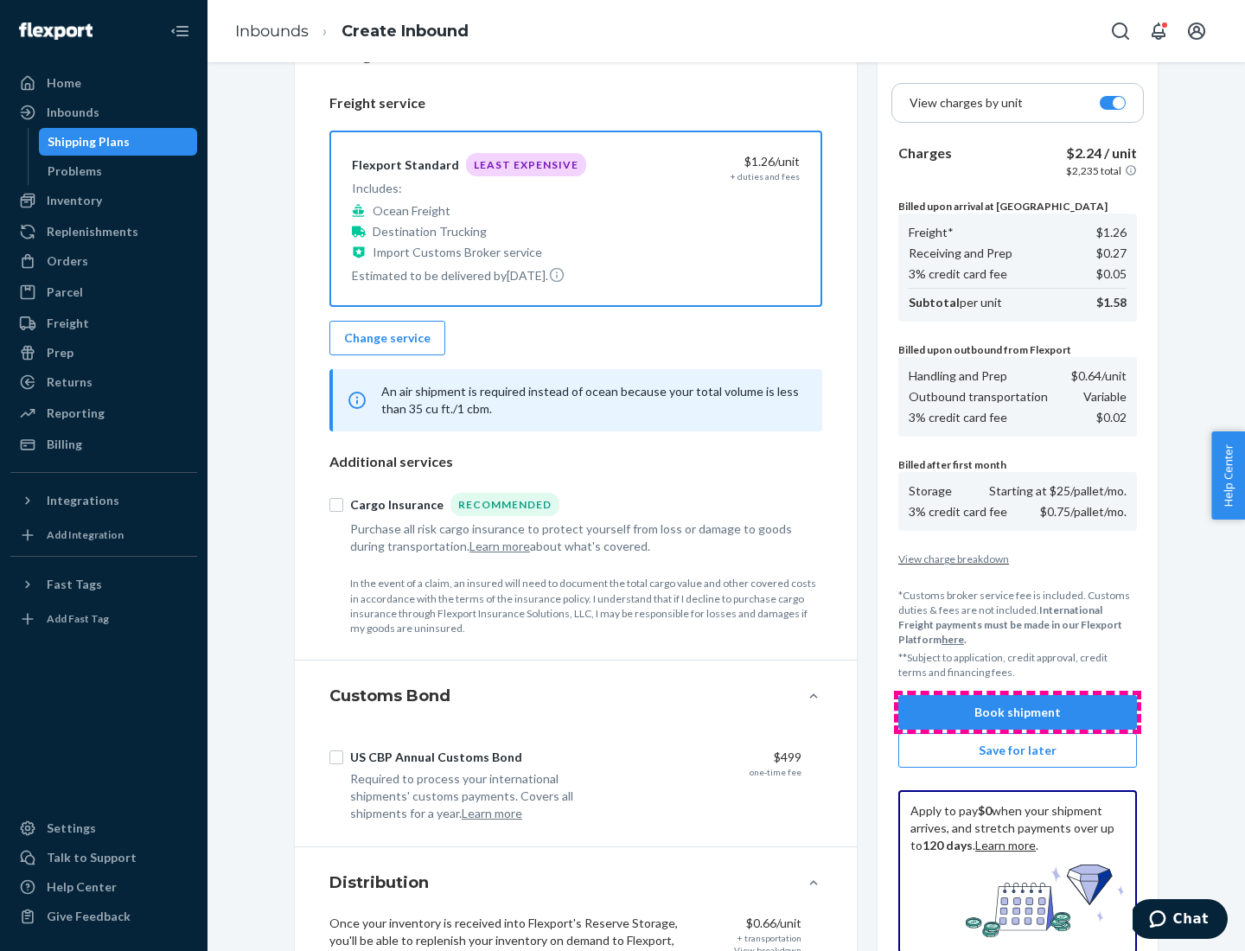
click at [1018, 713] on button "Book shipment" at bounding box center [1018, 712] width 239 height 35
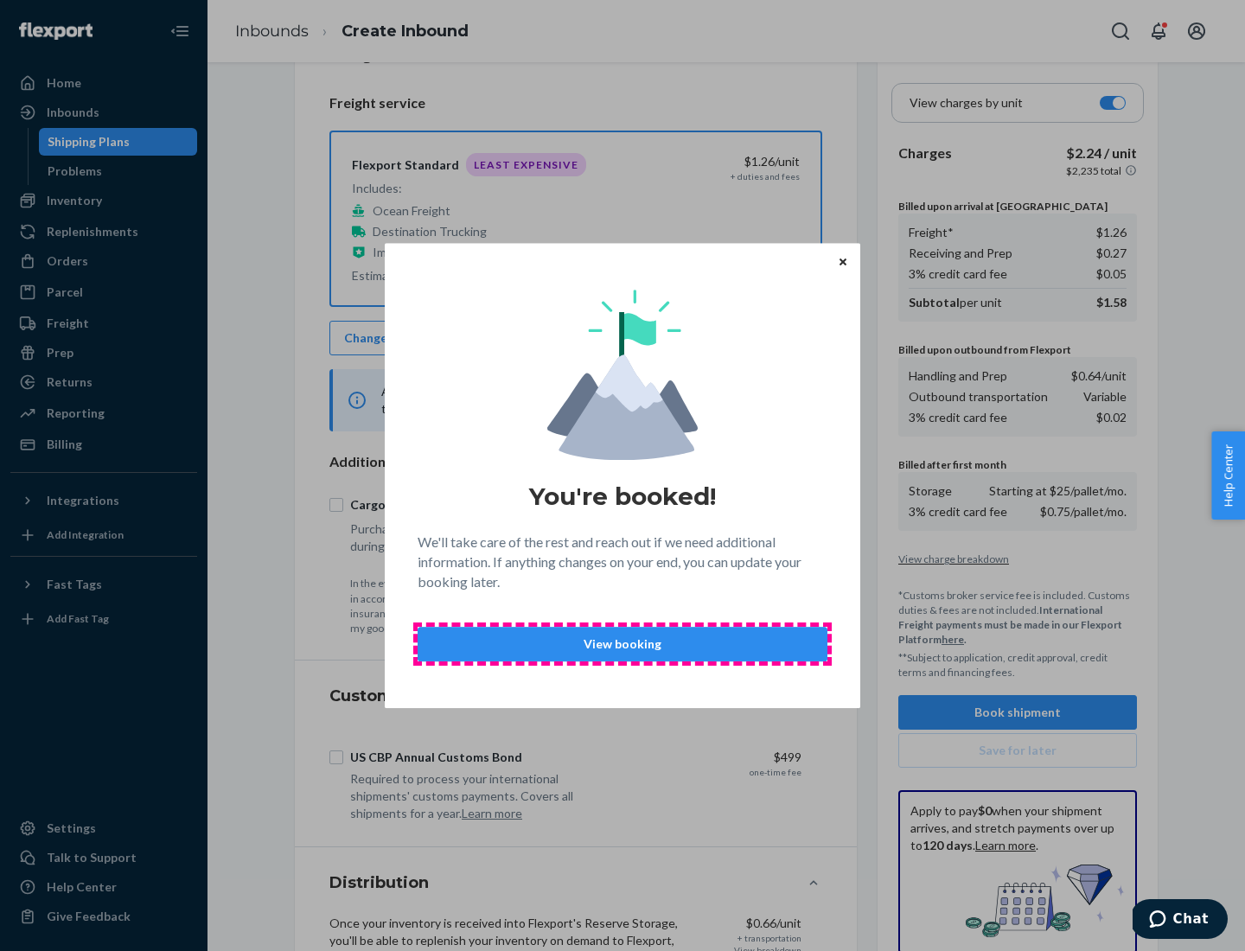
click at [623, 643] on p "View booking" at bounding box center [622, 644] width 381 height 17
